Goal: Information Seeking & Learning: Learn about a topic

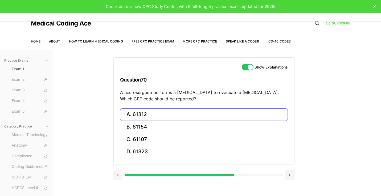
click at [138, 115] on button "A. 61312" at bounding box center [204, 114] width 168 height 12
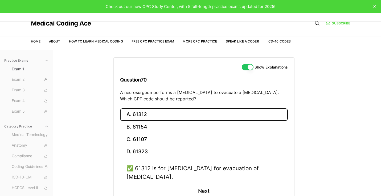
click at [138, 115] on button "A. 61312" at bounding box center [204, 114] width 168 height 12
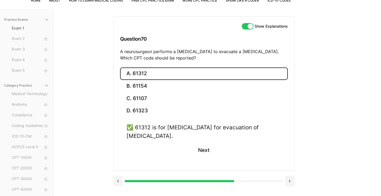
scroll to position [41, 0]
click at [199, 151] on button "Next" at bounding box center [203, 151] width 24 height 14
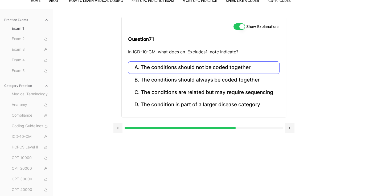
click at [217, 64] on button "A. The conditions should not be coded together" at bounding box center [203, 67] width 151 height 12
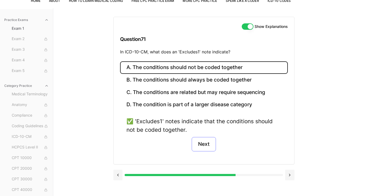
click at [206, 145] on button "Next" at bounding box center [203, 144] width 24 height 14
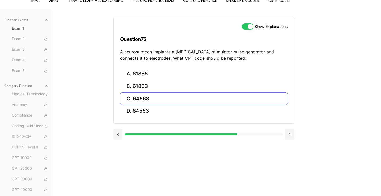
click at [146, 97] on button "C. 64568" at bounding box center [204, 99] width 168 height 12
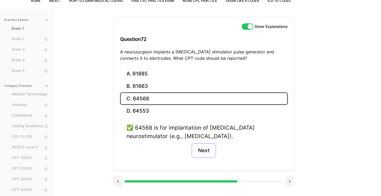
click at [200, 153] on button "Next" at bounding box center [203, 151] width 24 height 14
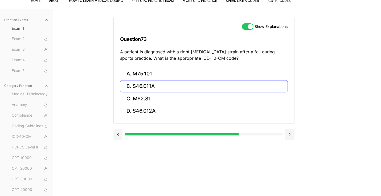
click at [168, 87] on button "B. S46.011A" at bounding box center [204, 86] width 168 height 12
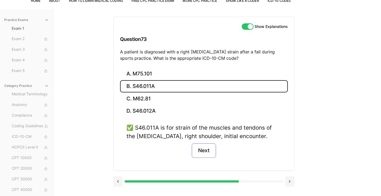
click at [201, 151] on button "Next" at bounding box center [203, 151] width 24 height 14
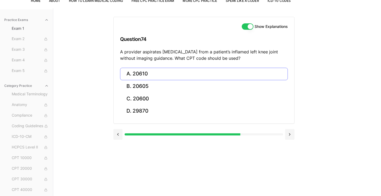
click at [167, 75] on button "A. 20610" at bounding box center [204, 74] width 168 height 12
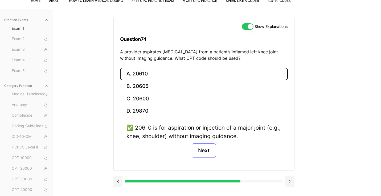
click at [199, 154] on button "Next" at bounding box center [203, 151] width 24 height 14
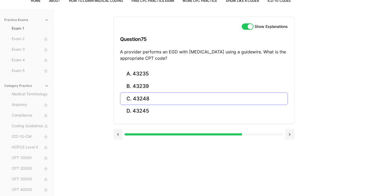
click at [175, 99] on button "C. 43248" at bounding box center [204, 99] width 168 height 12
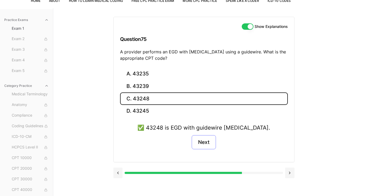
click at [205, 144] on button "Next" at bounding box center [203, 142] width 24 height 14
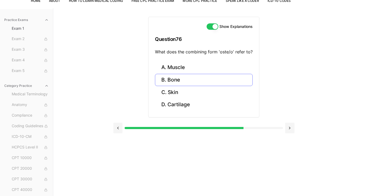
click at [187, 78] on button "B. Bone" at bounding box center [204, 80] width 98 height 12
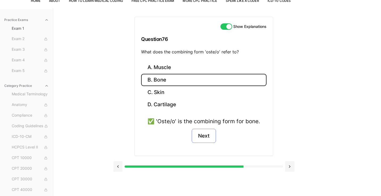
click at [204, 135] on button "Next" at bounding box center [203, 136] width 24 height 14
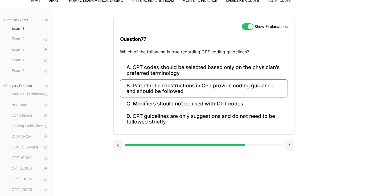
click at [191, 94] on button "B. Parenthetical instructions in CPT provide coding guidance and should be foll…" at bounding box center [204, 89] width 168 height 18
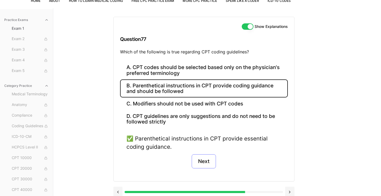
click at [207, 160] on button "Next" at bounding box center [203, 161] width 24 height 14
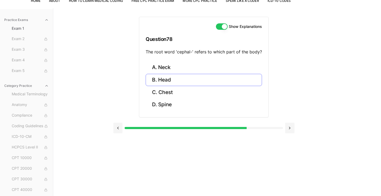
click at [187, 80] on button "B. Head" at bounding box center [203, 80] width 116 height 12
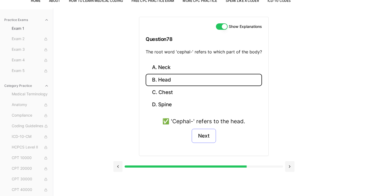
click at [207, 137] on button "Next" at bounding box center [203, 136] width 24 height 14
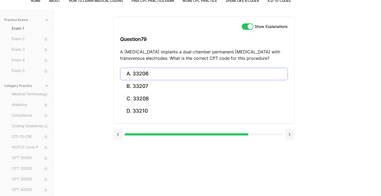
click at [173, 73] on button "A. 33206" at bounding box center [204, 74] width 168 height 12
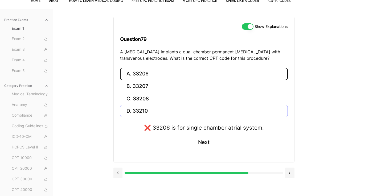
click at [134, 110] on button "D. 33210" at bounding box center [204, 111] width 168 height 12
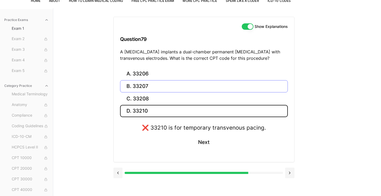
click at [142, 83] on button "B. 33207" at bounding box center [204, 86] width 168 height 12
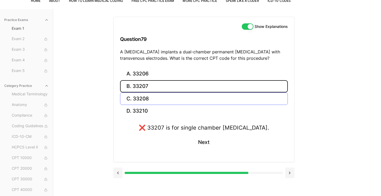
click at [143, 96] on button "C. 33208" at bounding box center [204, 99] width 168 height 12
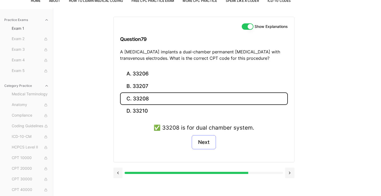
click at [202, 138] on button "Next" at bounding box center [203, 142] width 24 height 14
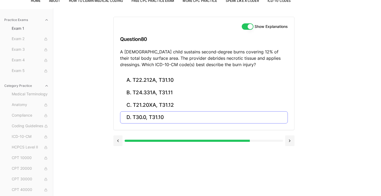
click at [155, 113] on button "D. T30.0, T31.10" at bounding box center [204, 117] width 168 height 12
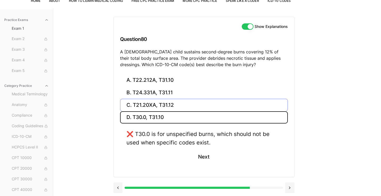
click at [171, 105] on button "C. T21.20XA, T31.12" at bounding box center [204, 105] width 168 height 12
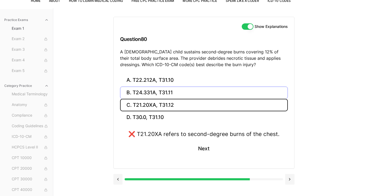
click at [173, 93] on button "B. T24.331A, T31.11" at bounding box center [204, 93] width 168 height 12
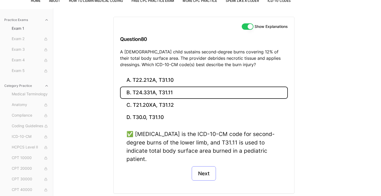
click at [205, 166] on button "Next" at bounding box center [203, 173] width 24 height 14
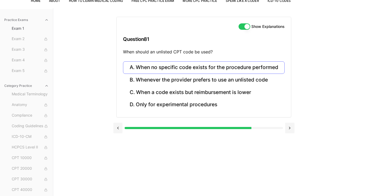
click at [220, 69] on button "A. When no specific code exists for the procedure performed" at bounding box center [203, 67] width 161 height 12
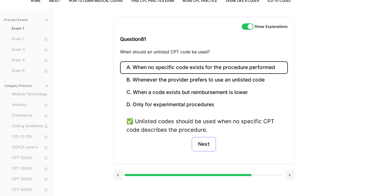
click at [209, 142] on button "Next" at bounding box center [203, 144] width 24 height 14
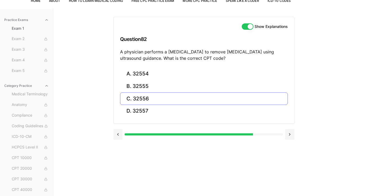
click at [146, 97] on button "C. 32556" at bounding box center [204, 99] width 168 height 12
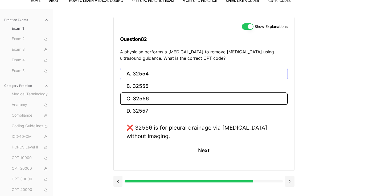
click at [146, 70] on button "A. 32554" at bounding box center [204, 74] width 168 height 12
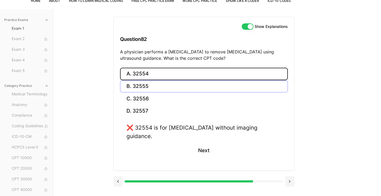
click at [147, 87] on button "B. 32555" at bounding box center [204, 86] width 168 height 12
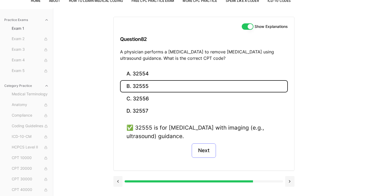
click at [204, 153] on button "Next" at bounding box center [203, 151] width 24 height 14
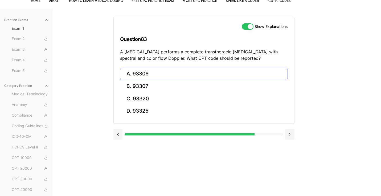
click at [166, 72] on button "A. 93306" at bounding box center [204, 74] width 168 height 12
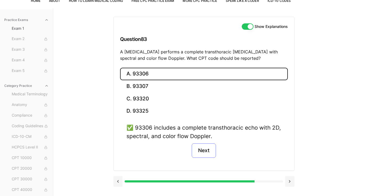
click at [204, 150] on button "Next" at bounding box center [203, 151] width 24 height 14
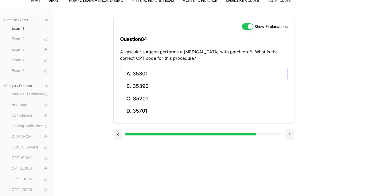
click at [181, 80] on button "A. 35301" at bounding box center [204, 74] width 168 height 12
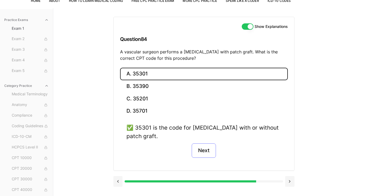
click at [206, 150] on button "Next" at bounding box center [203, 151] width 24 height 14
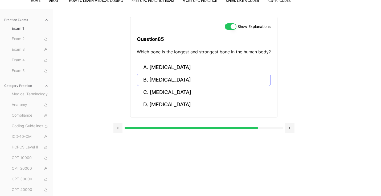
click at [158, 83] on button "B. [MEDICAL_DATA]" at bounding box center [204, 80] width 134 height 12
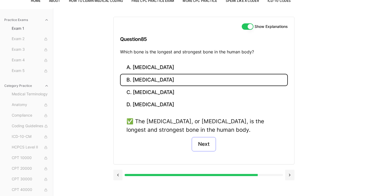
click at [204, 144] on button "Next" at bounding box center [203, 144] width 24 height 14
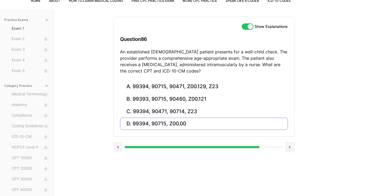
click at [174, 120] on button "D. 99394, 90715, Z00.00" at bounding box center [204, 124] width 168 height 12
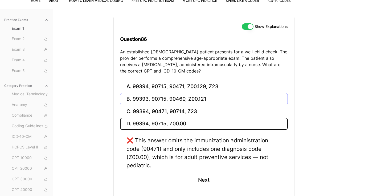
click at [182, 101] on button "B. 99393, 90715, 90460, Z00.121" at bounding box center [204, 99] width 168 height 12
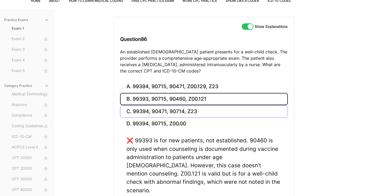
click at [194, 112] on button "C. 99394, 90471, 90714, Z23" at bounding box center [204, 111] width 168 height 12
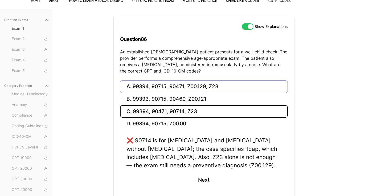
click at [201, 84] on button "A. 99394, 90715, 90471, Z00.129, Z23" at bounding box center [204, 87] width 168 height 12
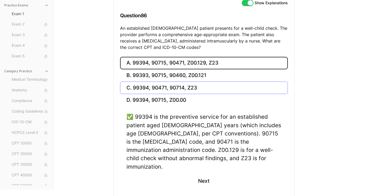
scroll to position [64, 0]
click at [204, 174] on button "Next" at bounding box center [203, 181] width 24 height 14
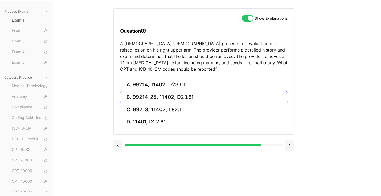
click at [174, 98] on button "B. 99214-25, 11402, D23.61" at bounding box center [204, 97] width 168 height 12
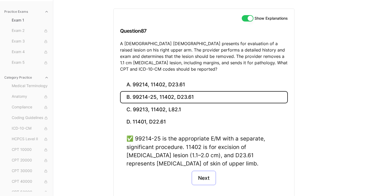
click at [204, 173] on button "Next" at bounding box center [203, 178] width 24 height 14
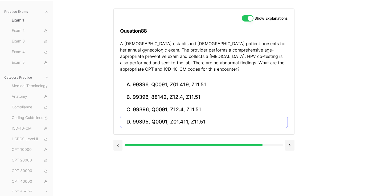
click at [186, 120] on button "D. 99395, Q0091, Z01.411, Z11.51" at bounding box center [204, 122] width 168 height 12
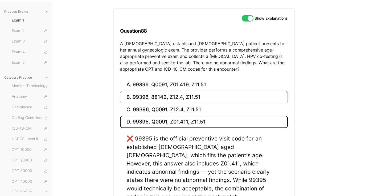
click at [177, 96] on button "B. 99396, 88142, Z12.4, Z11.51" at bounding box center [204, 97] width 168 height 12
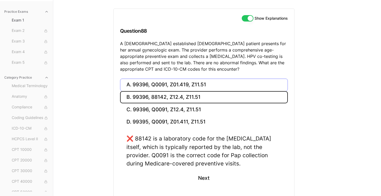
click at [182, 86] on button "A. 99396, Q0091, Z01.419, Z11.51" at bounding box center [204, 85] width 168 height 12
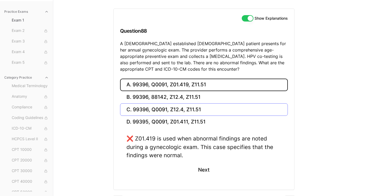
click at [181, 109] on button "C. 99396, Q0091, Z12.4, Z11.51" at bounding box center [204, 109] width 168 height 12
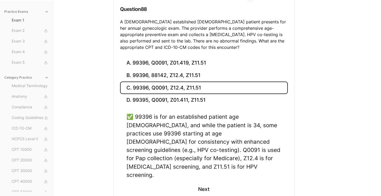
scroll to position [72, 0]
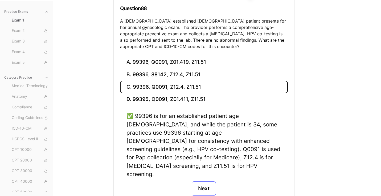
click at [203, 182] on button "Next" at bounding box center [203, 189] width 24 height 14
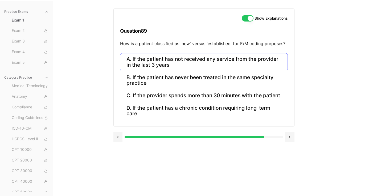
click at [210, 59] on button "A. If the patient has not received any service from the provider in the last 3 …" at bounding box center [204, 62] width 168 height 18
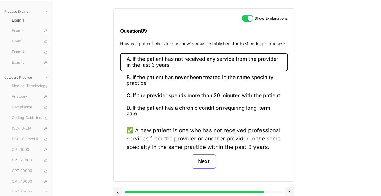
click at [203, 157] on button "Next" at bounding box center [203, 161] width 24 height 14
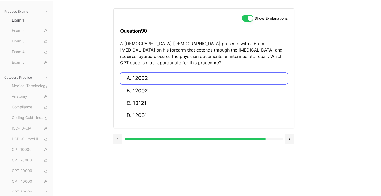
click at [160, 75] on button "A. 12032" at bounding box center [204, 78] width 168 height 12
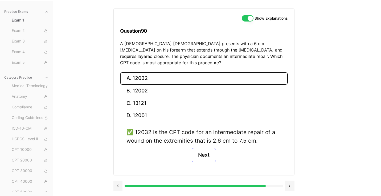
click at [201, 150] on button "Next" at bounding box center [203, 155] width 24 height 14
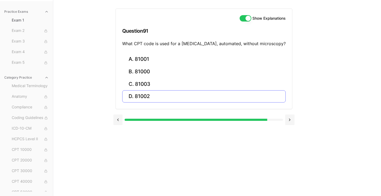
click at [165, 99] on button "D. 81002" at bounding box center [203, 96] width 163 height 12
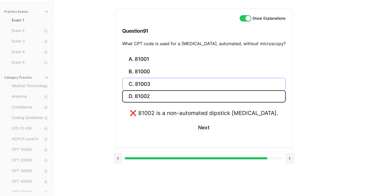
click at [158, 82] on button "C. 81003" at bounding box center [203, 84] width 163 height 12
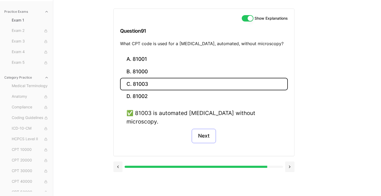
click at [202, 129] on button "Next" at bounding box center [203, 136] width 24 height 14
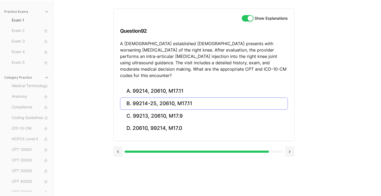
click at [165, 98] on button "B. 99214-25, 20610, M17.11" at bounding box center [204, 104] width 168 height 12
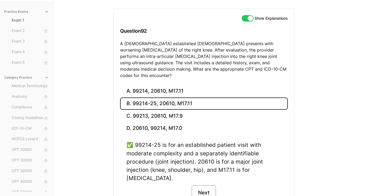
click at [208, 186] on button "Next" at bounding box center [203, 193] width 24 height 14
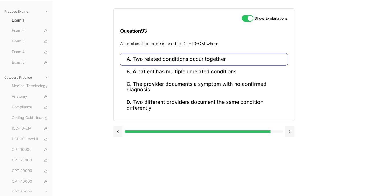
click at [208, 60] on button "A. Two related conditions occur together" at bounding box center [204, 59] width 168 height 12
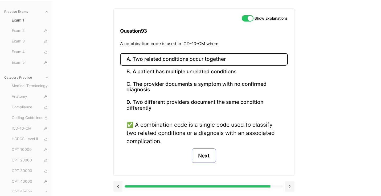
click at [208, 157] on button "Next" at bounding box center [203, 156] width 24 height 14
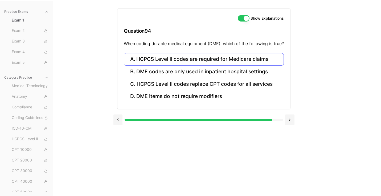
click at [214, 56] on button "A. HCPCS Level II codes are required for Medicare claims" at bounding box center [204, 59] width 160 height 12
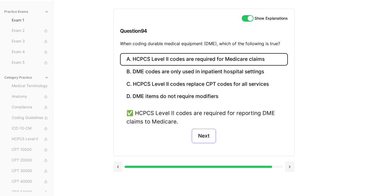
click at [208, 137] on button "Next" at bounding box center [203, 136] width 24 height 14
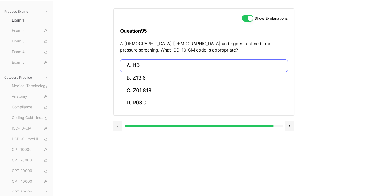
click at [155, 65] on button "A. I10" at bounding box center [204, 66] width 168 height 12
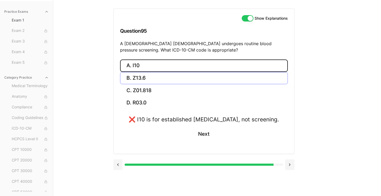
click at [160, 79] on button "B. Z13.6" at bounding box center [204, 78] width 168 height 12
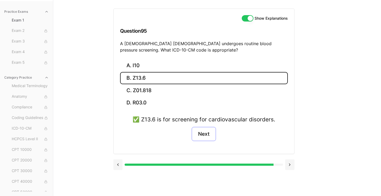
click at [200, 134] on button "Next" at bounding box center [203, 134] width 24 height 14
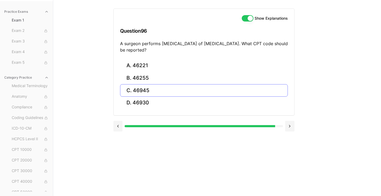
click at [157, 89] on button "C. 46945" at bounding box center [204, 90] width 168 height 12
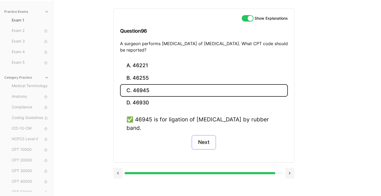
click at [204, 141] on button "Next" at bounding box center [203, 142] width 24 height 14
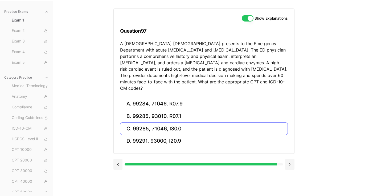
click at [150, 123] on button "C. 99285, 71046, I30.0" at bounding box center [204, 129] width 168 height 12
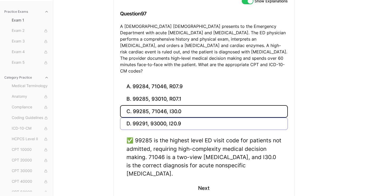
scroll to position [69, 0]
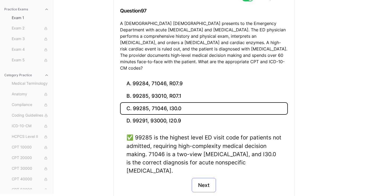
click at [204, 178] on button "Next" at bounding box center [203, 185] width 24 height 14
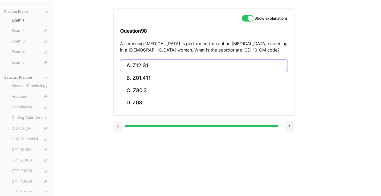
click at [154, 66] on button "A. Z12.31" at bounding box center [204, 66] width 168 height 12
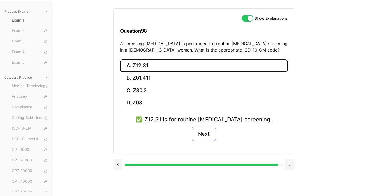
click at [203, 135] on button "Next" at bounding box center [203, 134] width 24 height 14
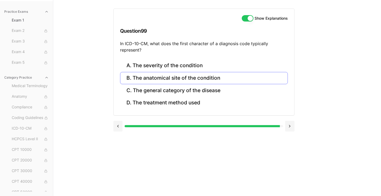
click at [212, 82] on button "B. The anatomical site of the condition" at bounding box center [204, 78] width 168 height 12
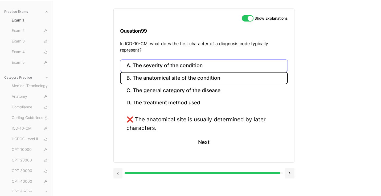
click at [199, 65] on button "A. The severity of the condition" at bounding box center [204, 66] width 168 height 12
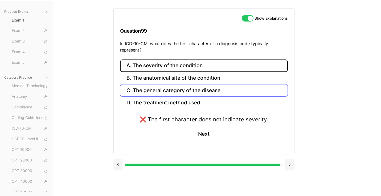
click at [179, 91] on button "C. The general category of the disease" at bounding box center [204, 90] width 168 height 12
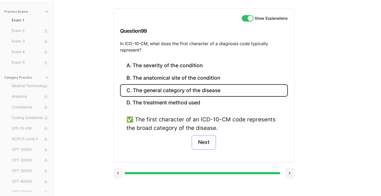
click at [203, 144] on button "Next" at bounding box center [203, 142] width 24 height 14
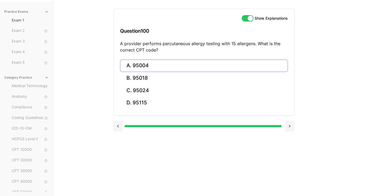
click at [178, 66] on button "A. 95004" at bounding box center [204, 66] width 168 height 12
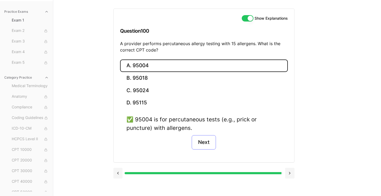
click at [199, 143] on button "Next" at bounding box center [203, 142] width 24 height 14
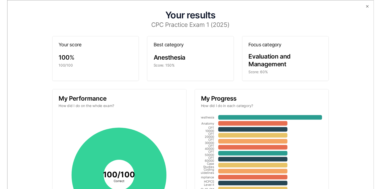
scroll to position [0, 0]
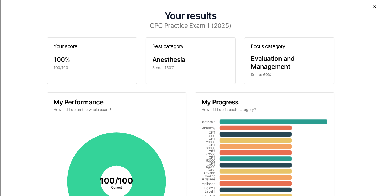
click at [374, 7] on icon "button" at bounding box center [374, 7] width 4 height 4
